Goal: Task Accomplishment & Management: Use online tool/utility

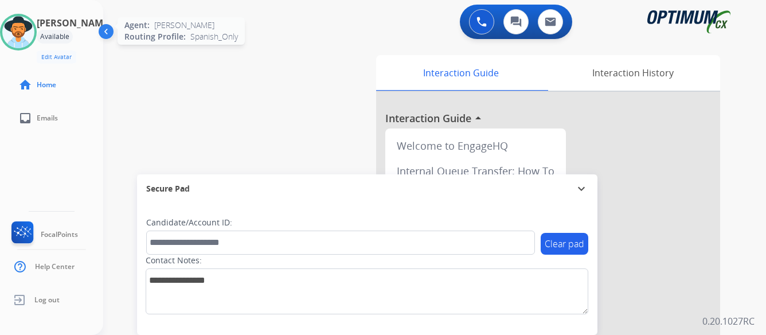
click at [34, 32] on img at bounding box center [18, 32] width 32 height 32
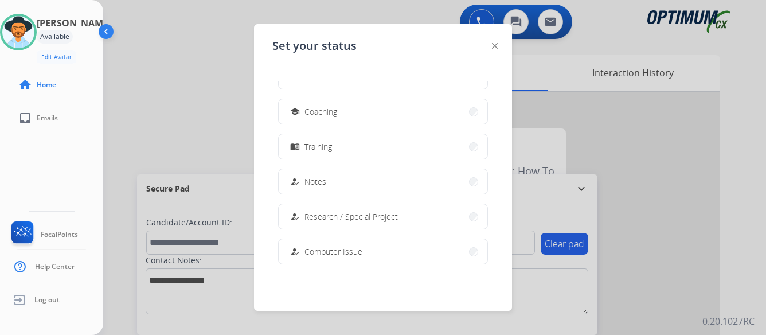
scroll to position [172, 0]
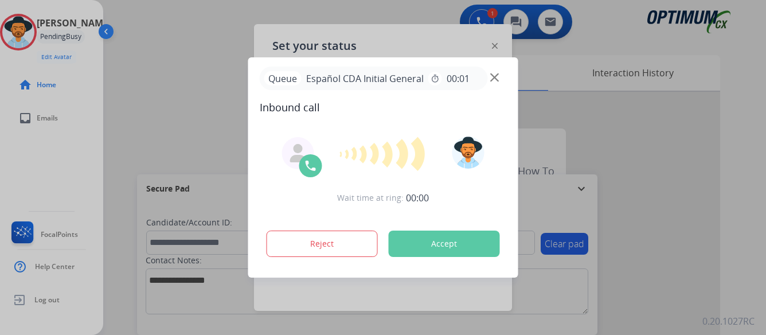
click at [323, 176] on div "Wait time at ring: 00:00 Reject Accept" at bounding box center [383, 198] width 247 height 142
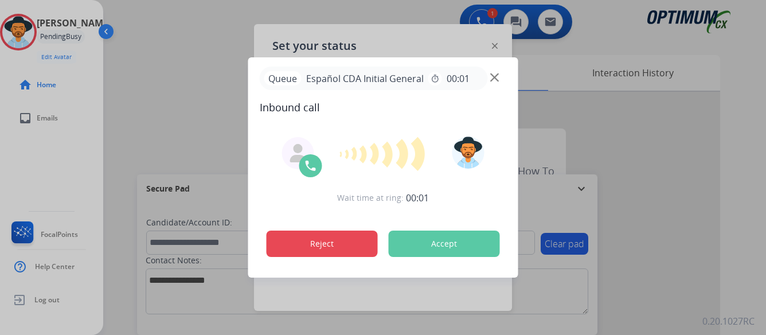
click at [348, 242] on button "Reject" at bounding box center [322, 244] width 111 height 26
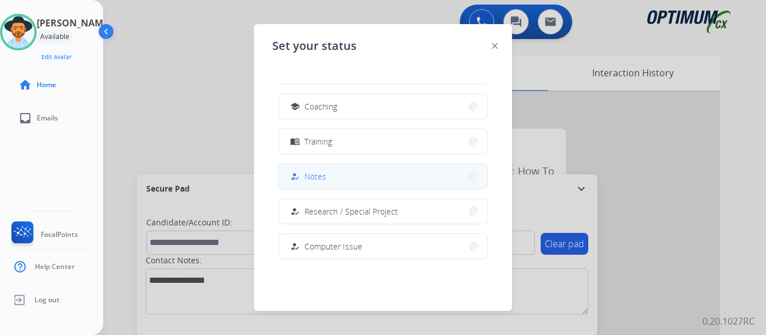
click at [328, 177] on button "how_to_reg Notes" at bounding box center [383, 176] width 209 height 25
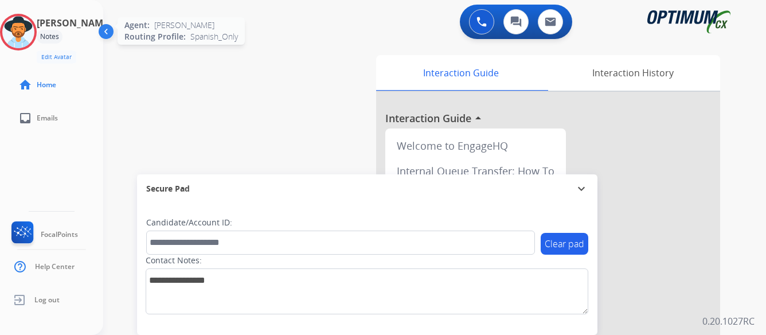
click at [34, 31] on img at bounding box center [18, 32] width 32 height 32
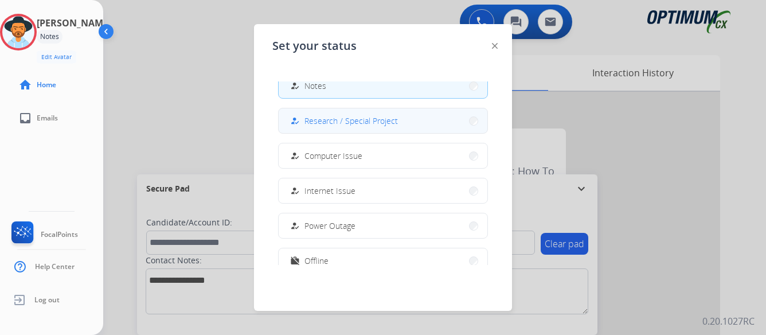
scroll to position [286, 0]
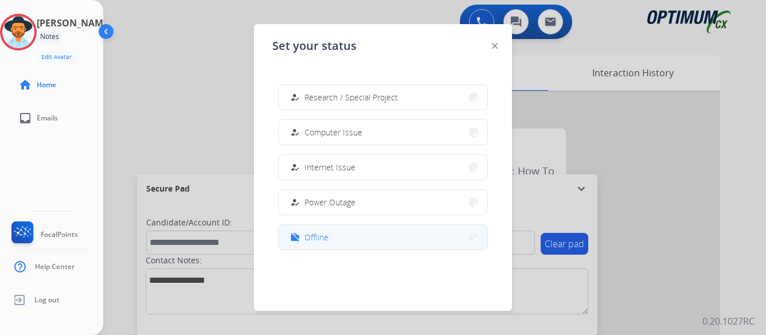
click at [346, 237] on button "work_off Offline" at bounding box center [383, 237] width 209 height 25
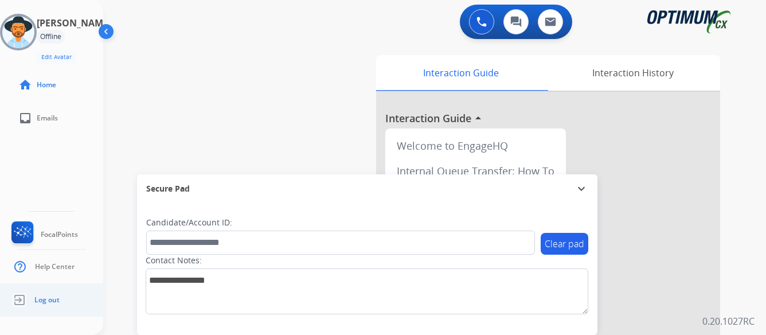
click at [49, 297] on span "Log out" at bounding box center [46, 299] width 25 height 9
